Goal: Check status

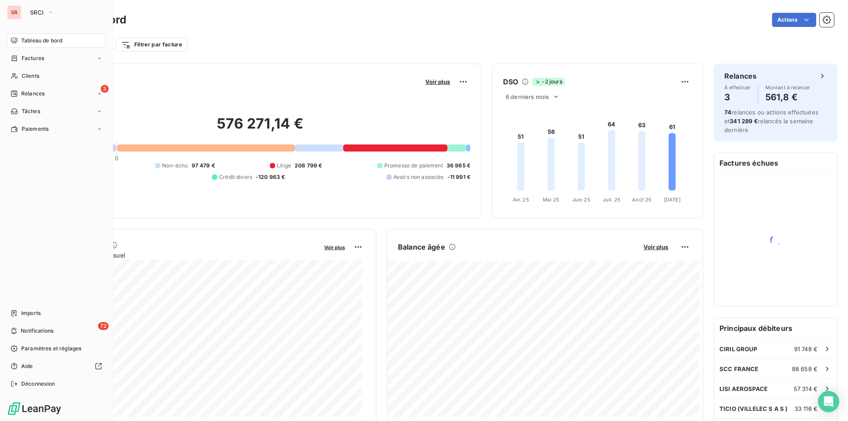
click at [15, 12] on div "SR" at bounding box center [14, 12] width 14 height 14
click at [42, 11] on span "SRCI" at bounding box center [37, 12] width 14 height 7
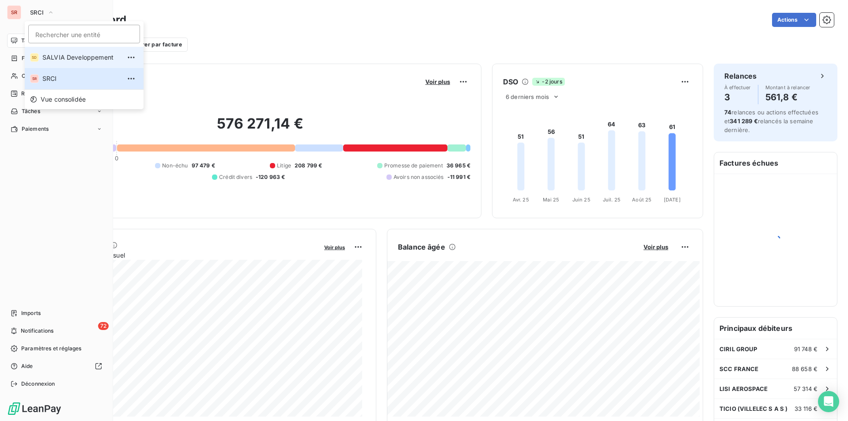
click at [49, 63] on li "SD SALVIA Developpement" at bounding box center [84, 57] width 119 height 21
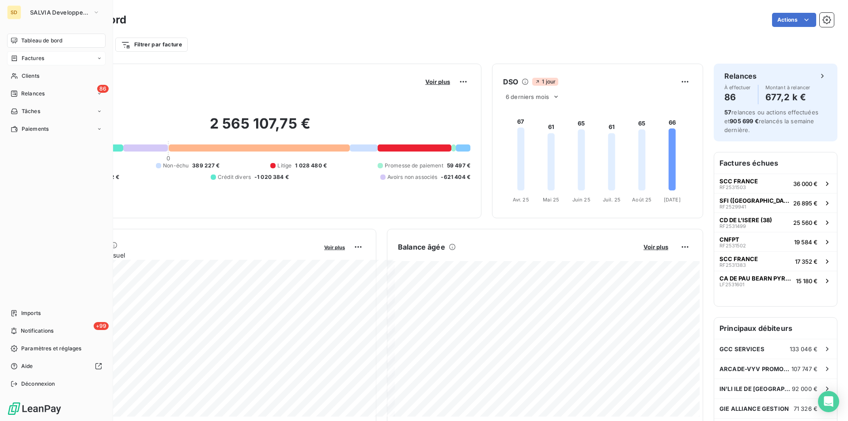
click at [24, 61] on span "Factures" at bounding box center [33, 58] width 23 height 8
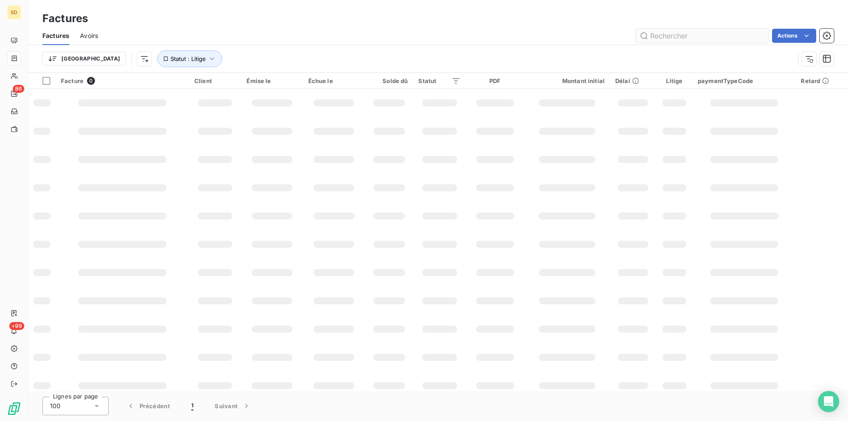
click at [672, 31] on input "text" at bounding box center [702, 36] width 133 height 14
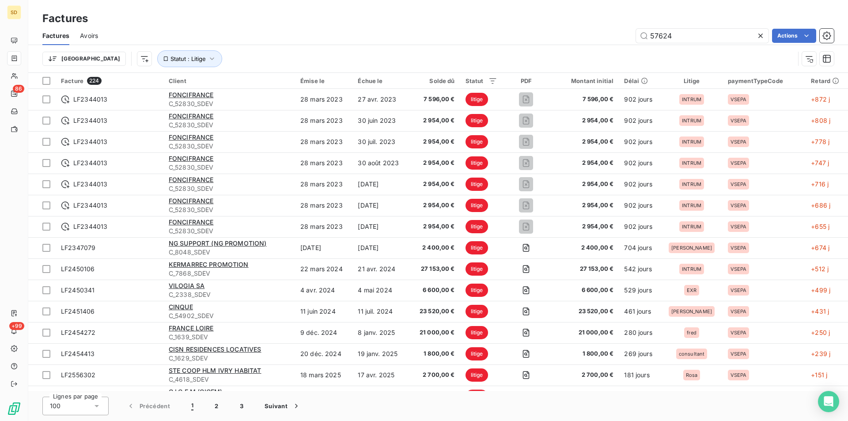
type input "57624"
click at [658, 51] on div "Trier Statut : Litige" at bounding box center [418, 58] width 753 height 17
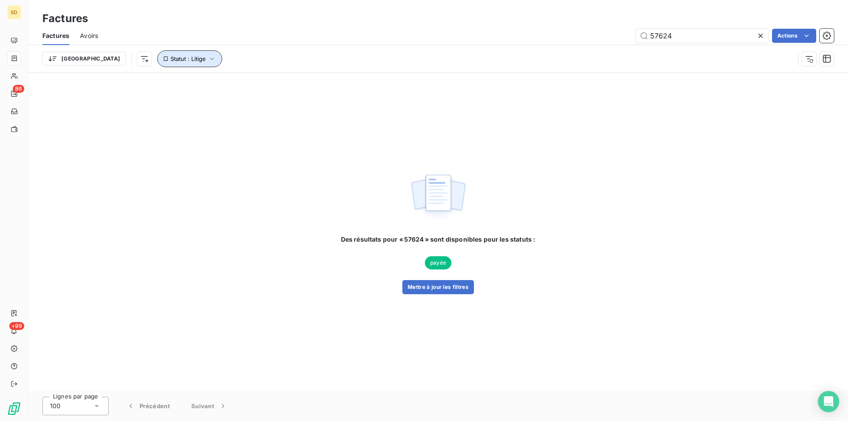
click at [171, 57] on span "Statut : Litige" at bounding box center [188, 58] width 35 height 7
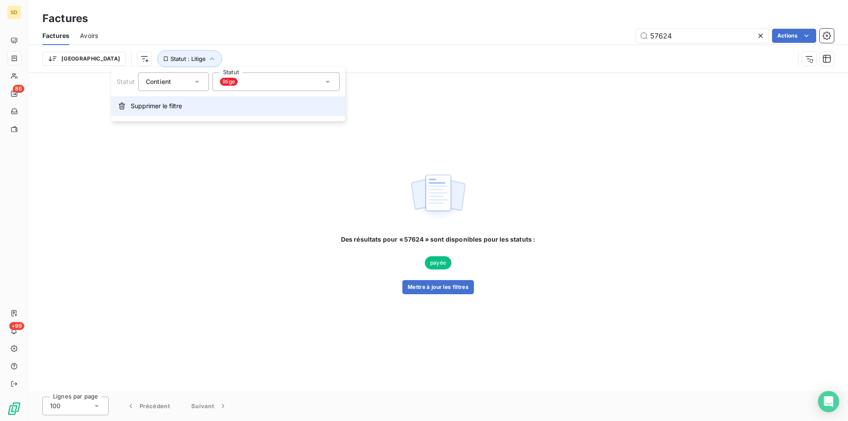
click at [150, 104] on span "Supprimer le filtre" at bounding box center [156, 106] width 51 height 9
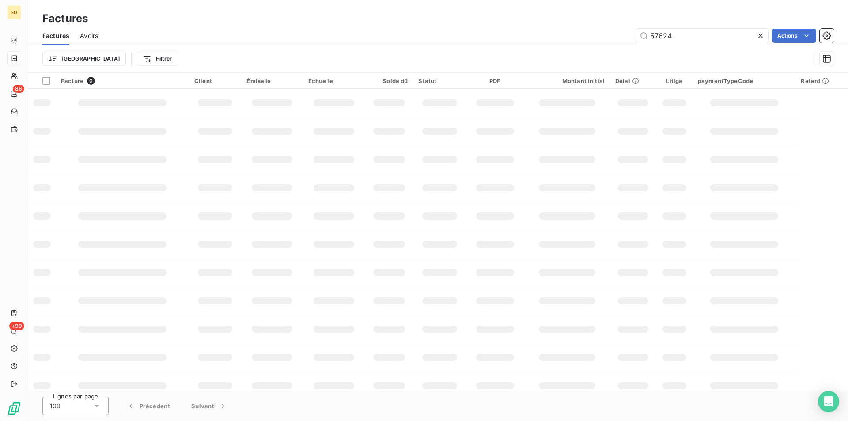
click at [241, 59] on div "Trier Filtrer" at bounding box center [427, 58] width 770 height 17
click at [710, 37] on input "57624" at bounding box center [702, 36] width 133 height 14
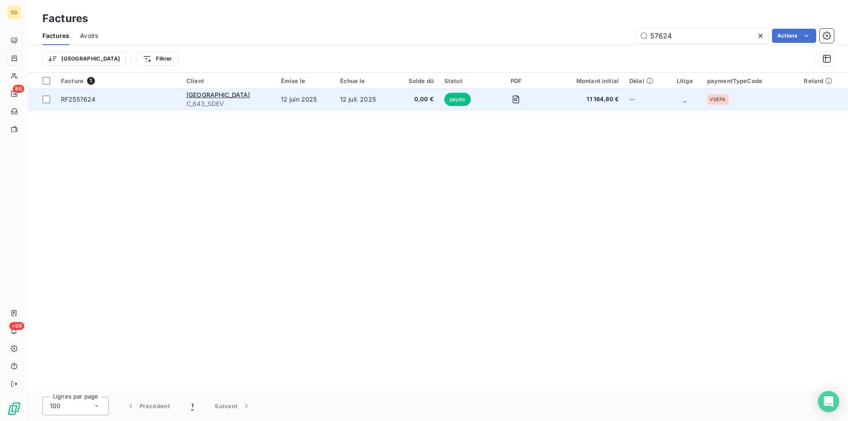
click at [331, 100] on td "12 juin 2025" at bounding box center [305, 99] width 59 height 21
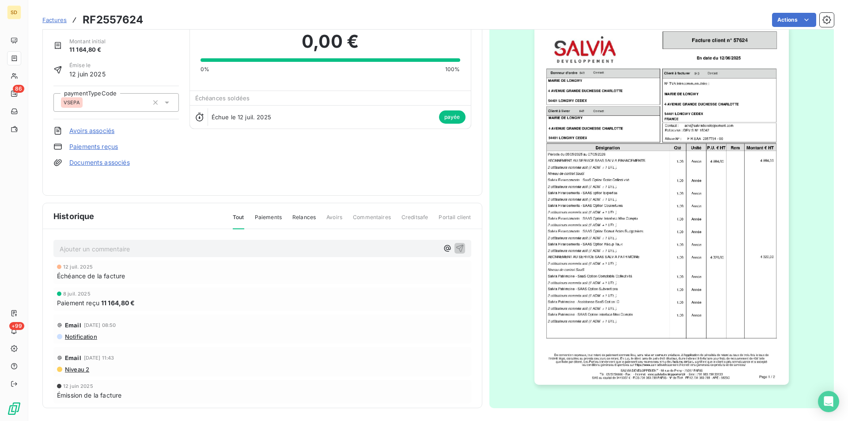
scroll to position [34, 0]
